Goal: Transaction & Acquisition: Purchase product/service

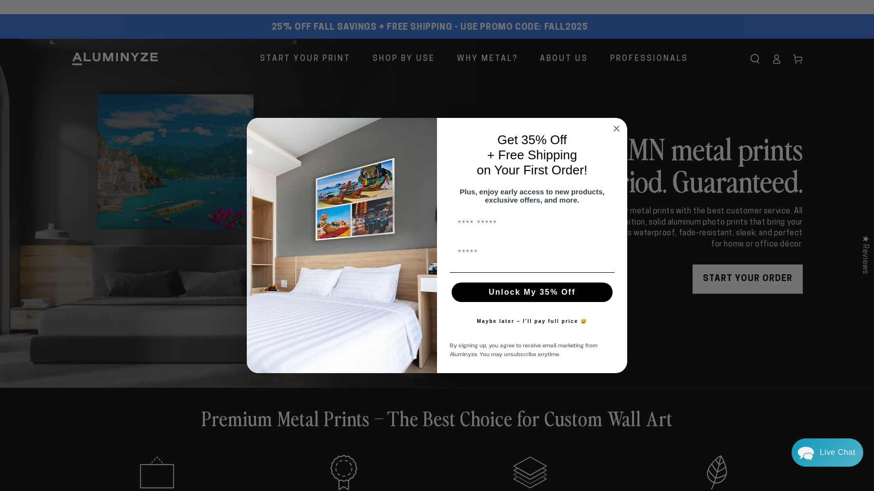
click at [481, 228] on input "First Name" at bounding box center [531, 224] width 165 height 20
type input "****"
click at [467, 258] on input "First Name" at bounding box center [531, 253] width 165 height 20
type input "**********"
click at [555, 295] on button "Unlock My 35% Off" at bounding box center [531, 293] width 161 height 20
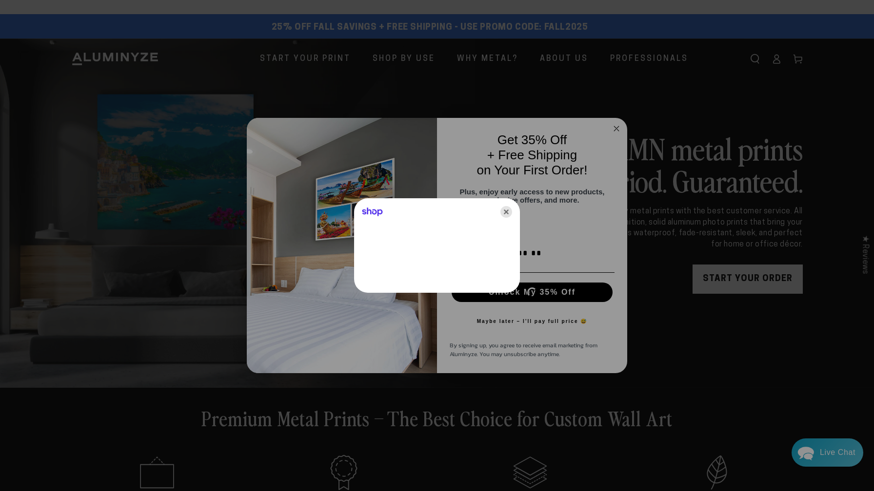
click at [508, 211] on icon "Close" at bounding box center [506, 212] width 12 height 12
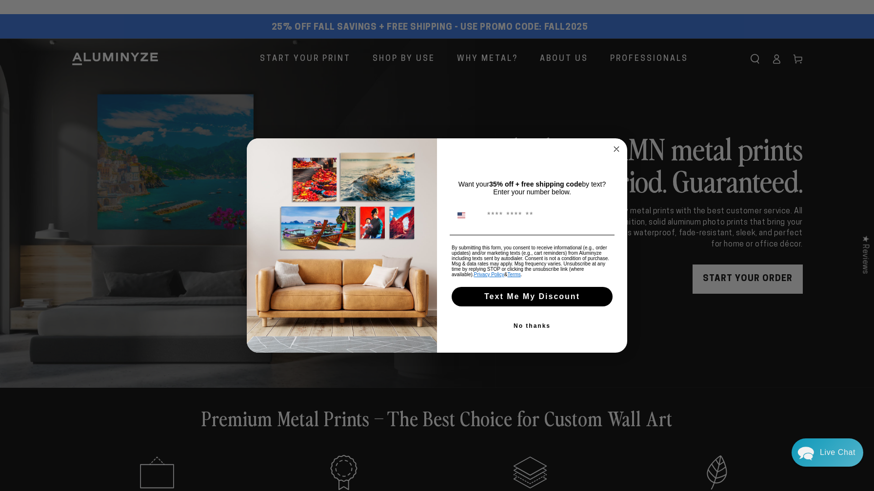
click at [532, 328] on button "No thanks" at bounding box center [531, 326] width 165 height 20
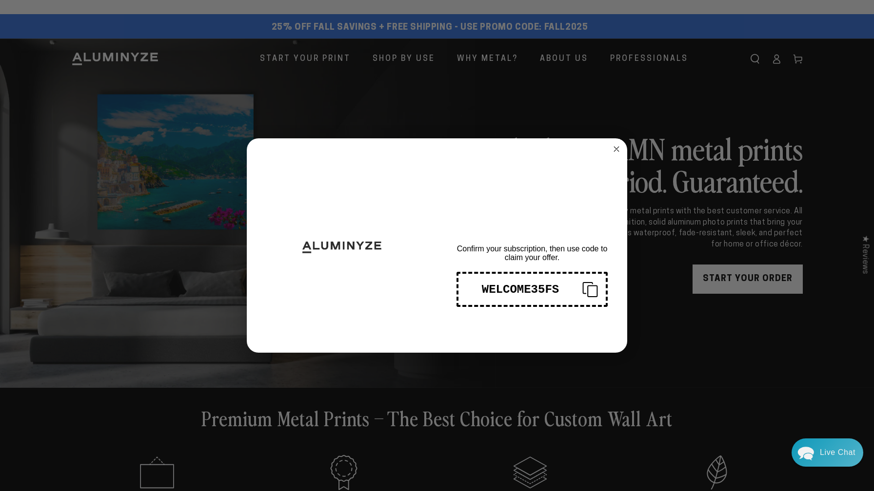
click at [589, 291] on icon "Copy coupon code" at bounding box center [585, 290] width 23 height 16
click at [670, 319] on div "Close dialog THANKS FOR SIGNING UP! Confirm your subscription, then use code to…" at bounding box center [437, 245] width 874 height 491
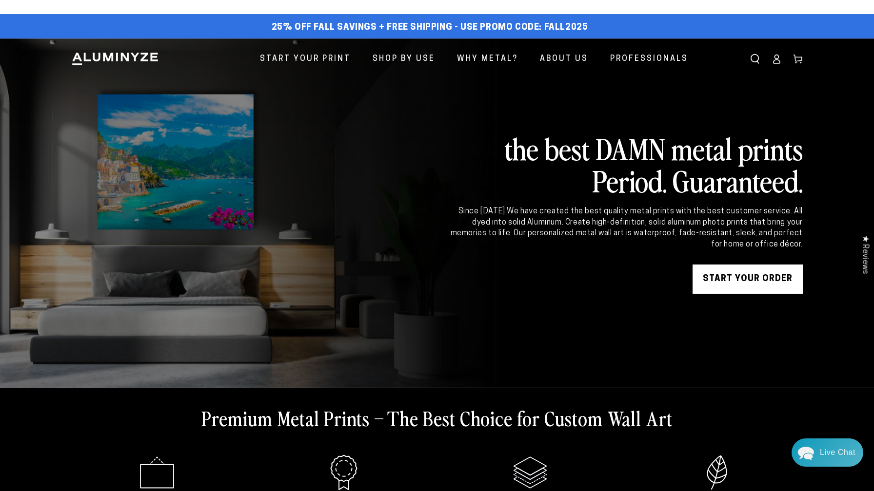
click at [749, 282] on link "START YOUR Order" at bounding box center [747, 279] width 110 height 29
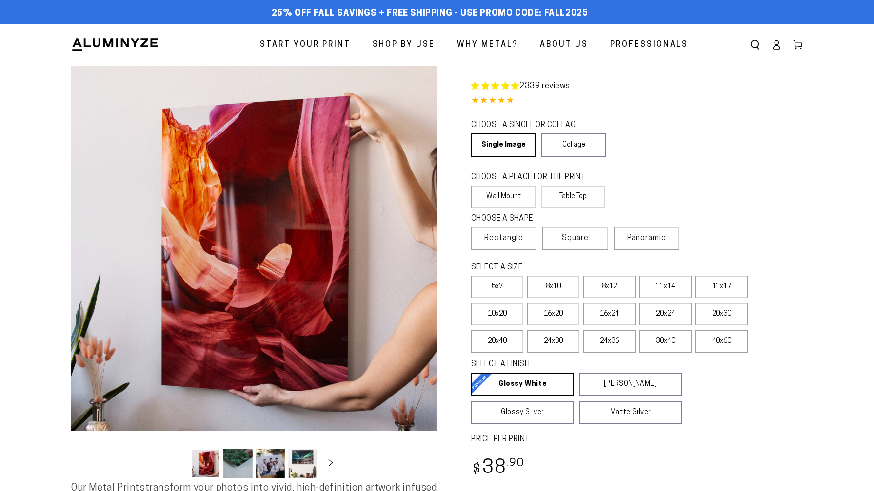
select select "**********"
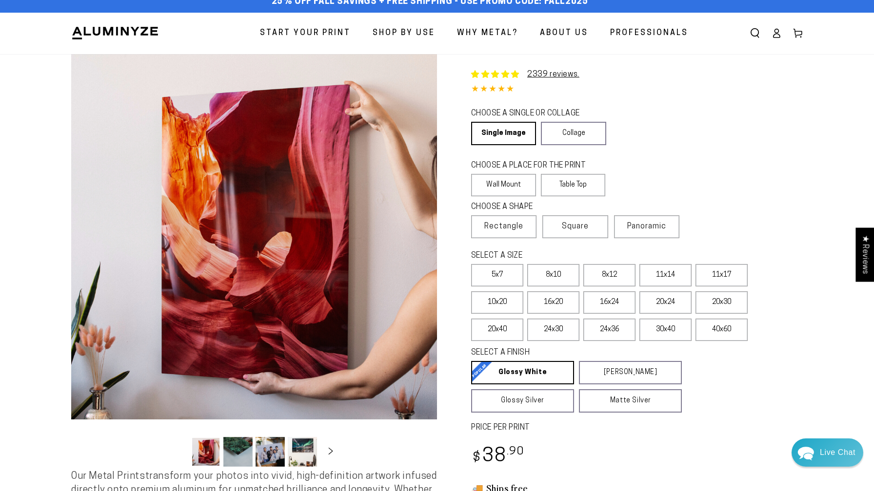
scroll to position [14, 0]
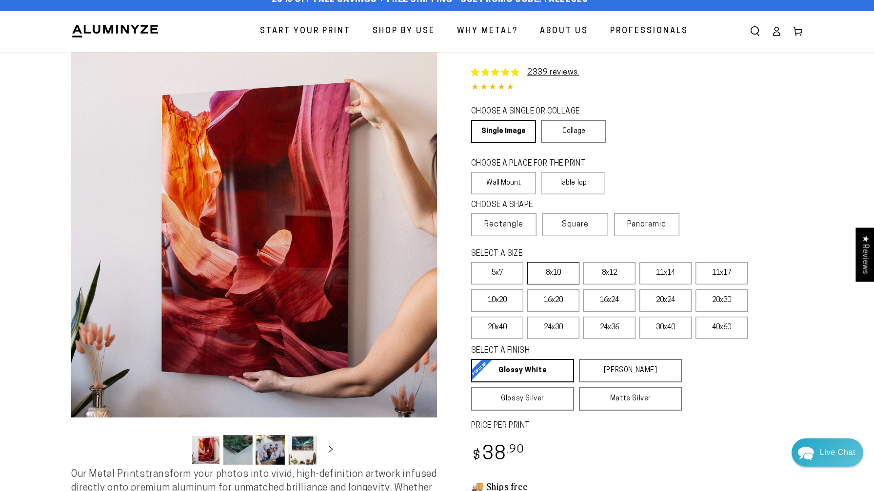
click at [553, 277] on label "8x10" at bounding box center [553, 273] width 52 height 22
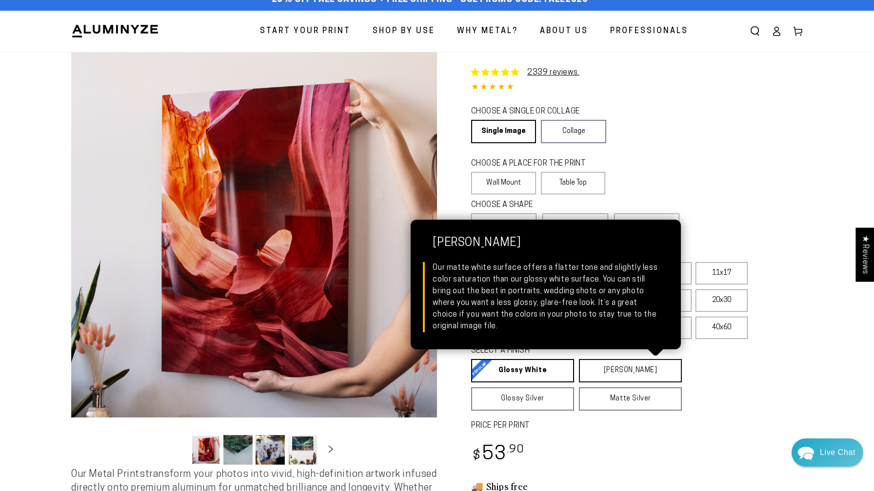
click at [626, 371] on link "Matte White Matte White Our matte white surface offers a flatter tone and sligh…" at bounding box center [630, 370] width 103 height 23
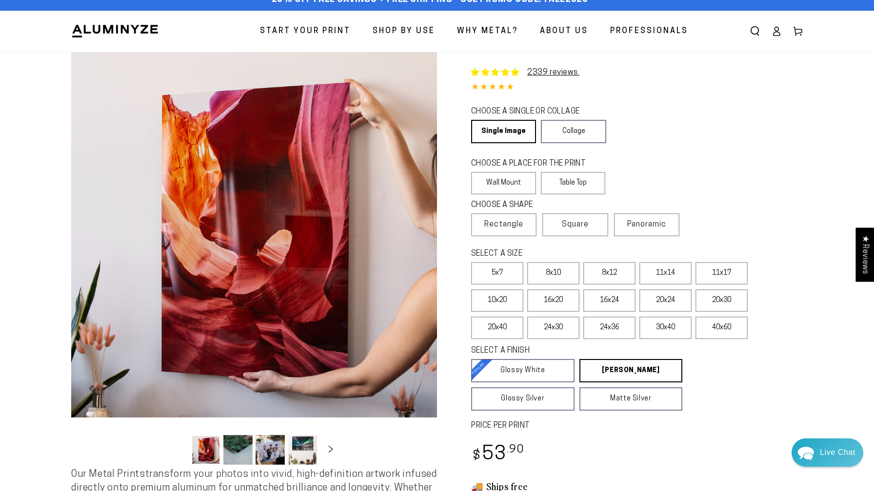
click at [697, 396] on fieldset "SELECT A FINISH Learn more Glossy White Glossy White Our bright white glossy su…" at bounding box center [627, 378] width 313 height 65
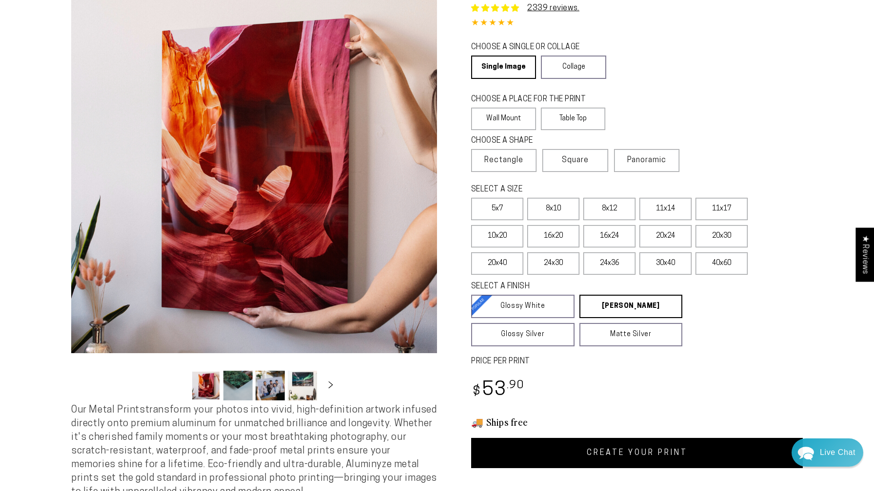
scroll to position [82, 0]
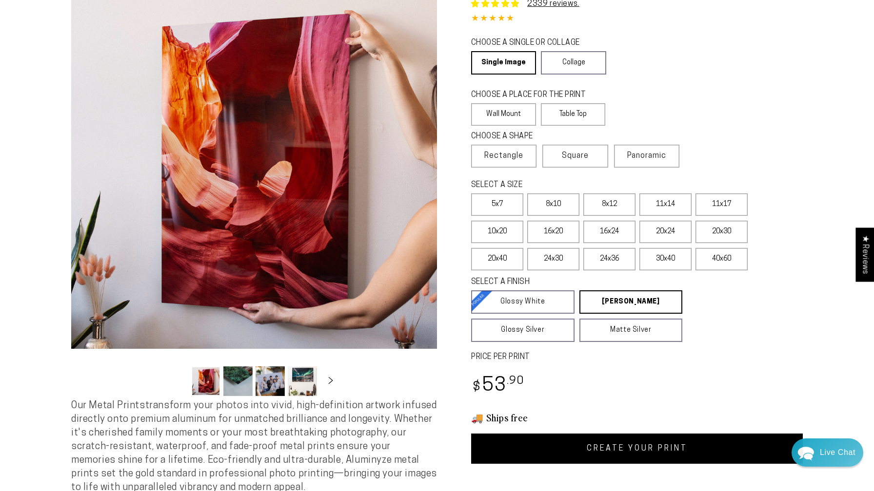
click at [641, 450] on link "CREATE YOUR PRINT" at bounding box center [637, 449] width 332 height 30
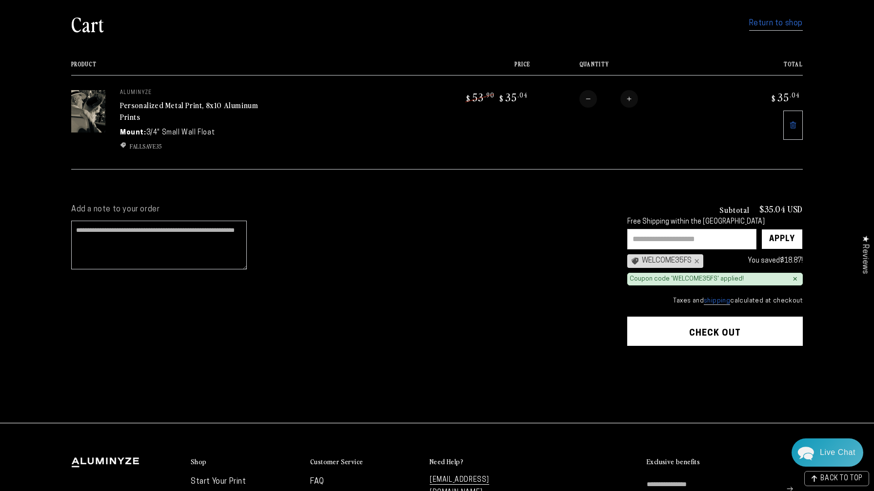
scroll to position [87, 0]
